Goal: Navigation & Orientation: Find specific page/section

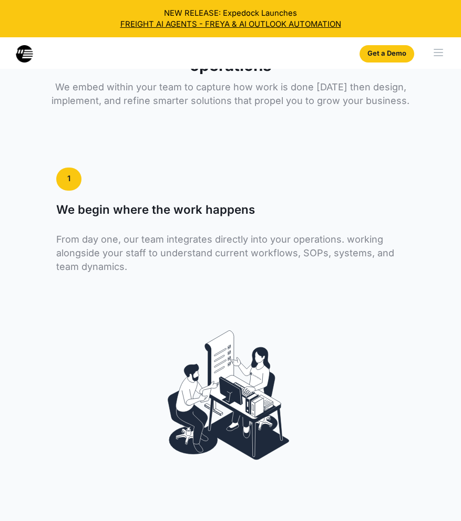
select select
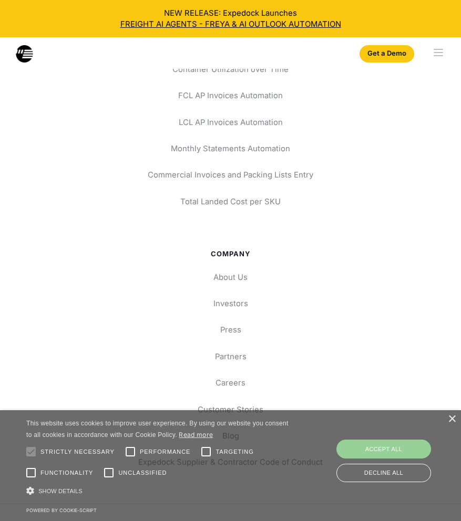
scroll to position [5077, 0]
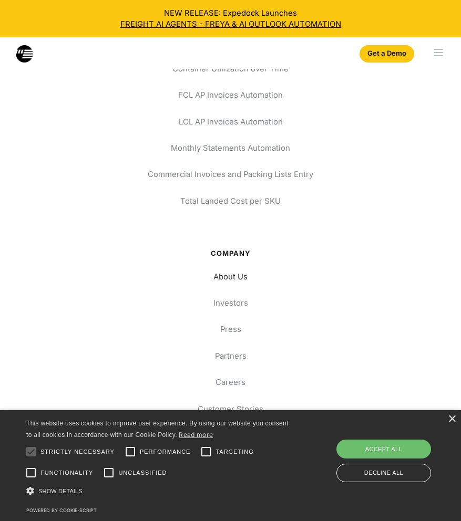
drag, startPoint x: 262, startPoint y: 297, endPoint x: 251, endPoint y: 289, distance: 13.1
click at [261, 297] on div "About Us Investors Press Partners Careers Customer Stories Blog Expedock Suppli…" at bounding box center [230, 369] width 411 height 204
click at [232, 279] on link "About Us" at bounding box center [230, 276] width 411 height 19
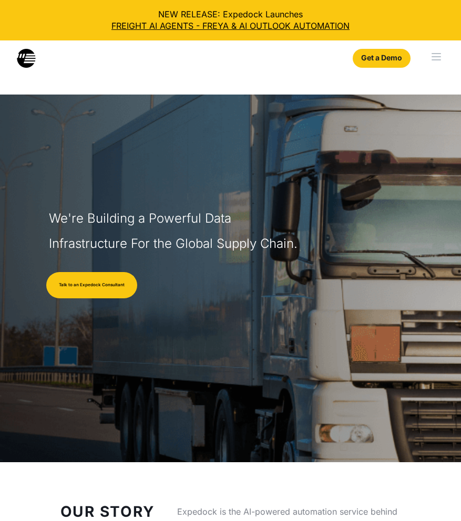
select select
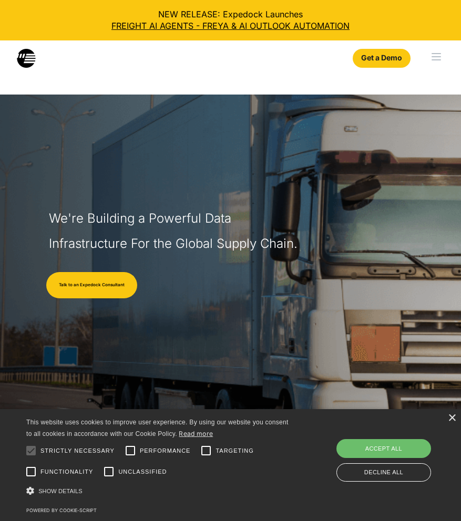
click at [440, 57] on div "menu" at bounding box center [437, 57] width 46 height 34
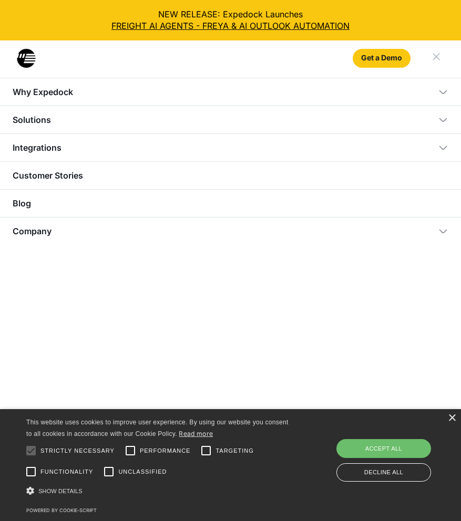
click at [179, 232] on div "Company" at bounding box center [230, 231] width 461 height 28
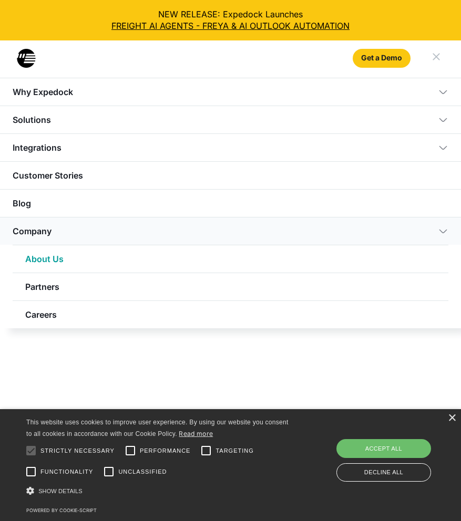
click at [173, 348] on nav "Why Expedock WHy Expedock Expedock Document Automation Products vs. Alternative…" at bounding box center [230, 338] width 461 height 521
